Goal: Information Seeking & Learning: Learn about a topic

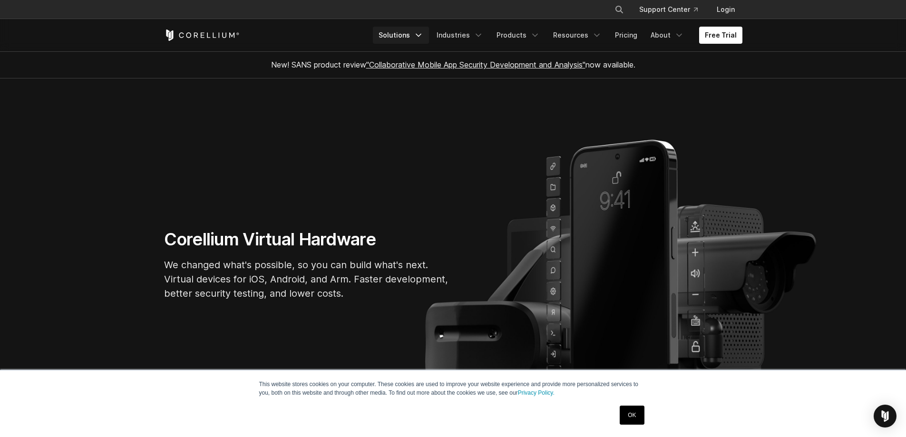
click at [406, 32] on link "Solutions" at bounding box center [401, 35] width 56 height 17
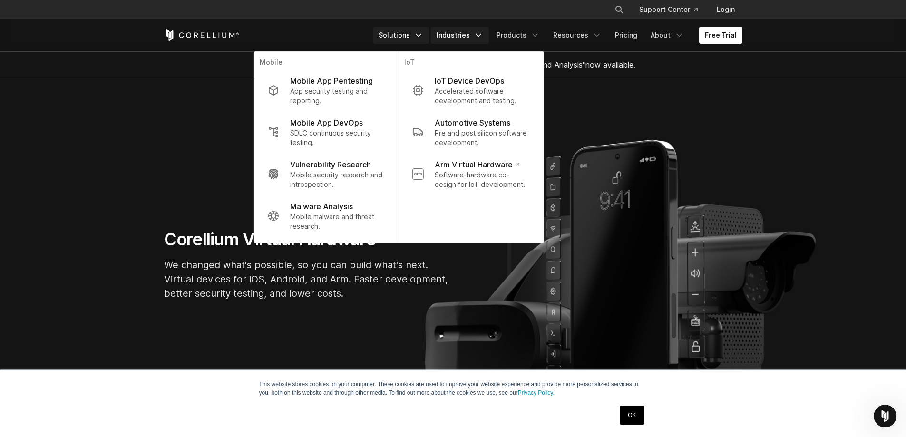
click at [458, 36] on link "Industries" at bounding box center [460, 35] width 58 height 17
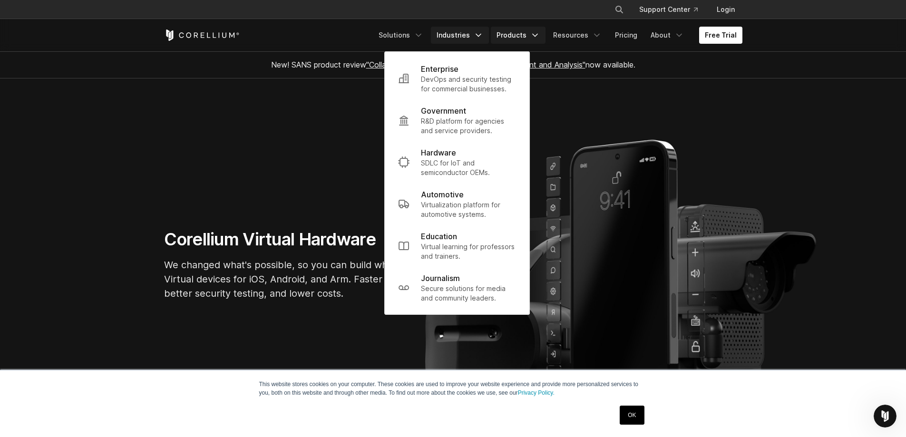
click at [524, 34] on link "Products" at bounding box center [518, 35] width 55 height 17
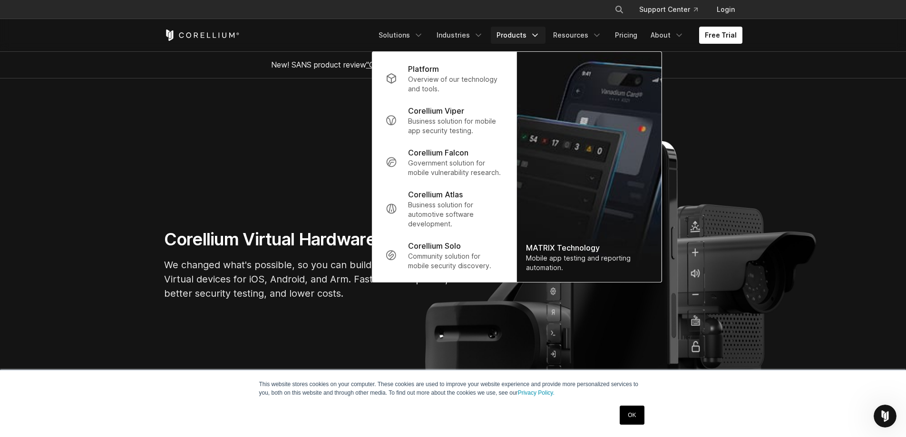
click at [169, 132] on section "Corellium Virtual Hardware We changed what's possible, so you can build what's …" at bounding box center [453, 269] width 906 height 381
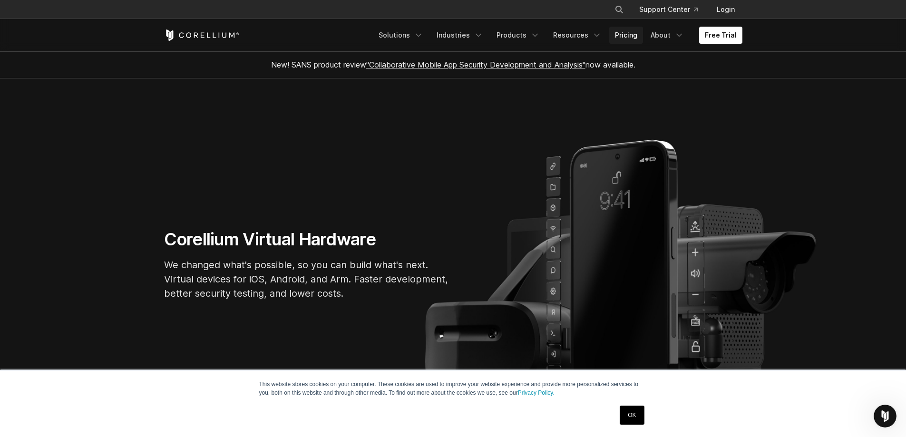
click at [632, 33] on link "Pricing" at bounding box center [627, 35] width 34 height 17
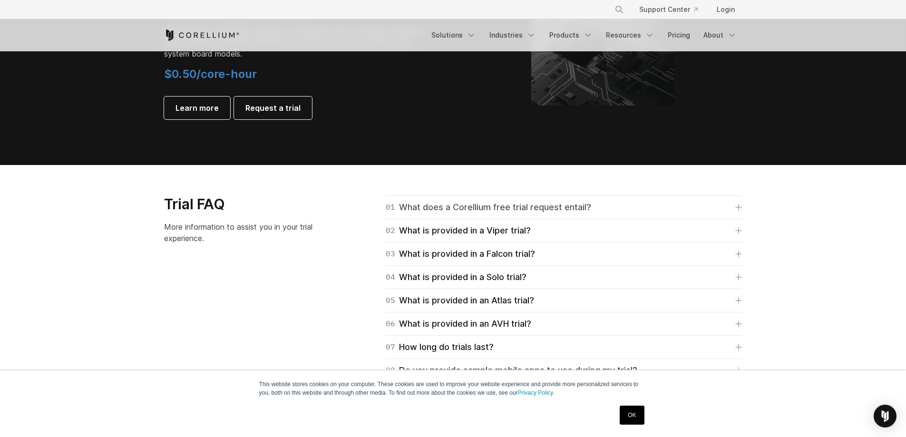
scroll to position [1285, 0]
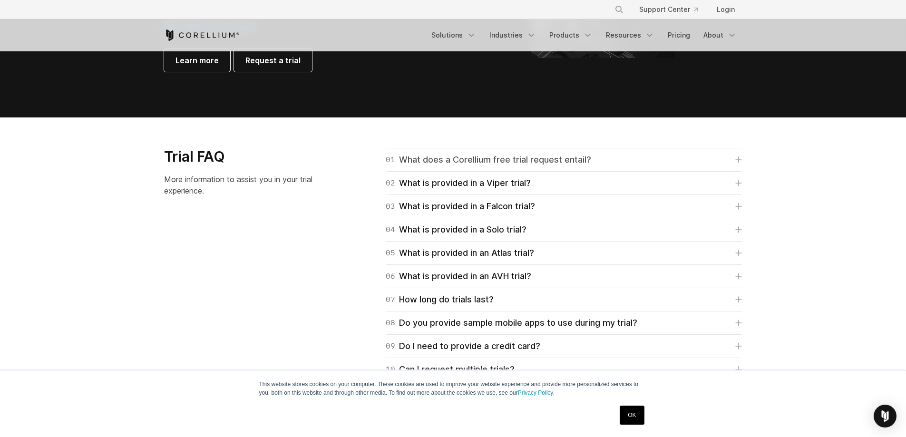
click at [736, 161] on icon at bounding box center [739, 160] width 7 height 7
